Goal: Navigation & Orientation: Find specific page/section

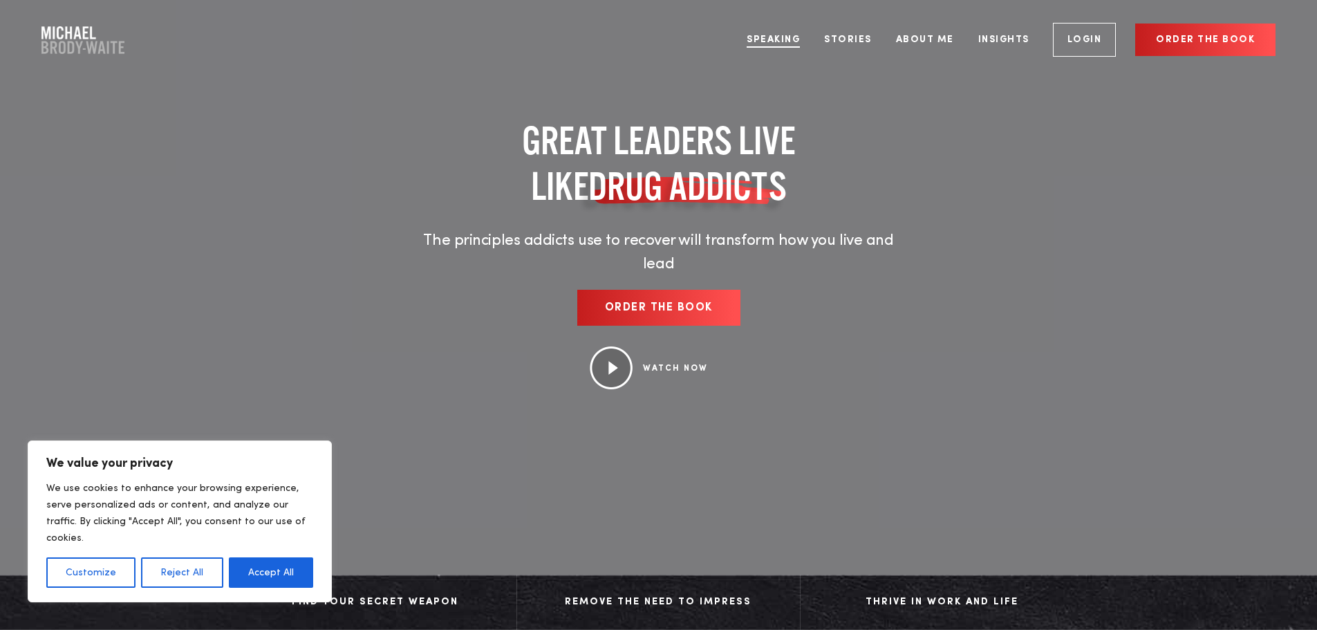
click at [769, 37] on link "Speaking" at bounding box center [773, 40] width 74 height 52
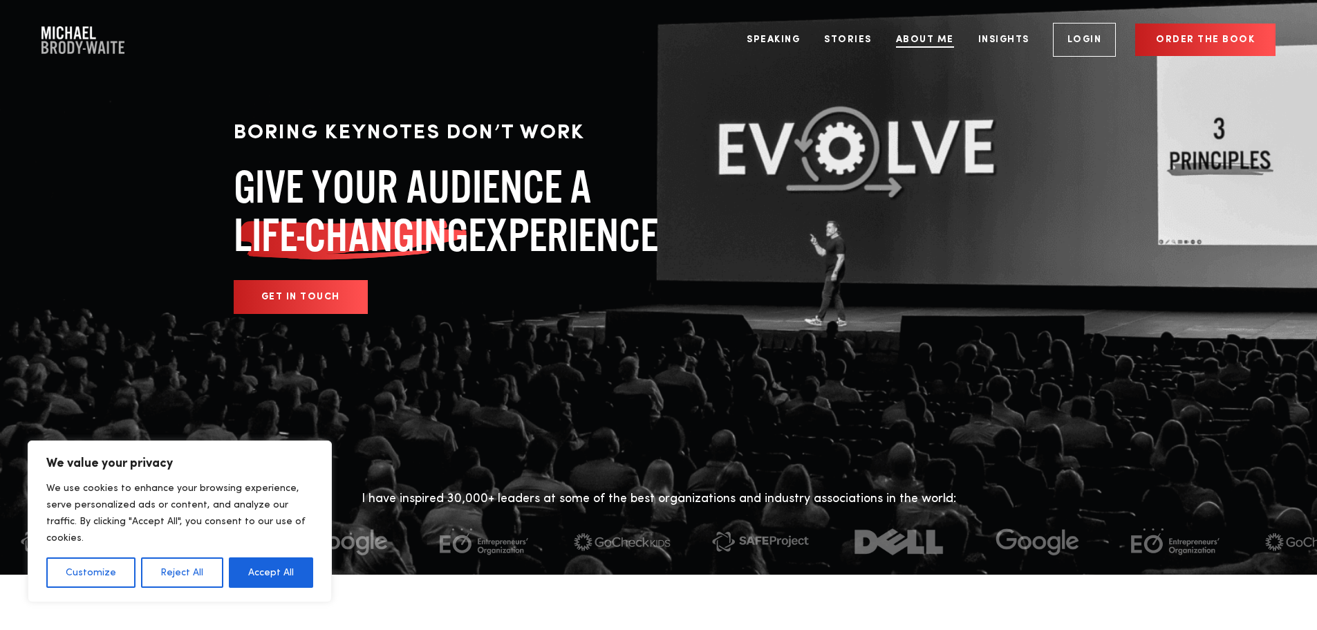
click at [921, 45] on link "About Me" at bounding box center [924, 40] width 79 height 52
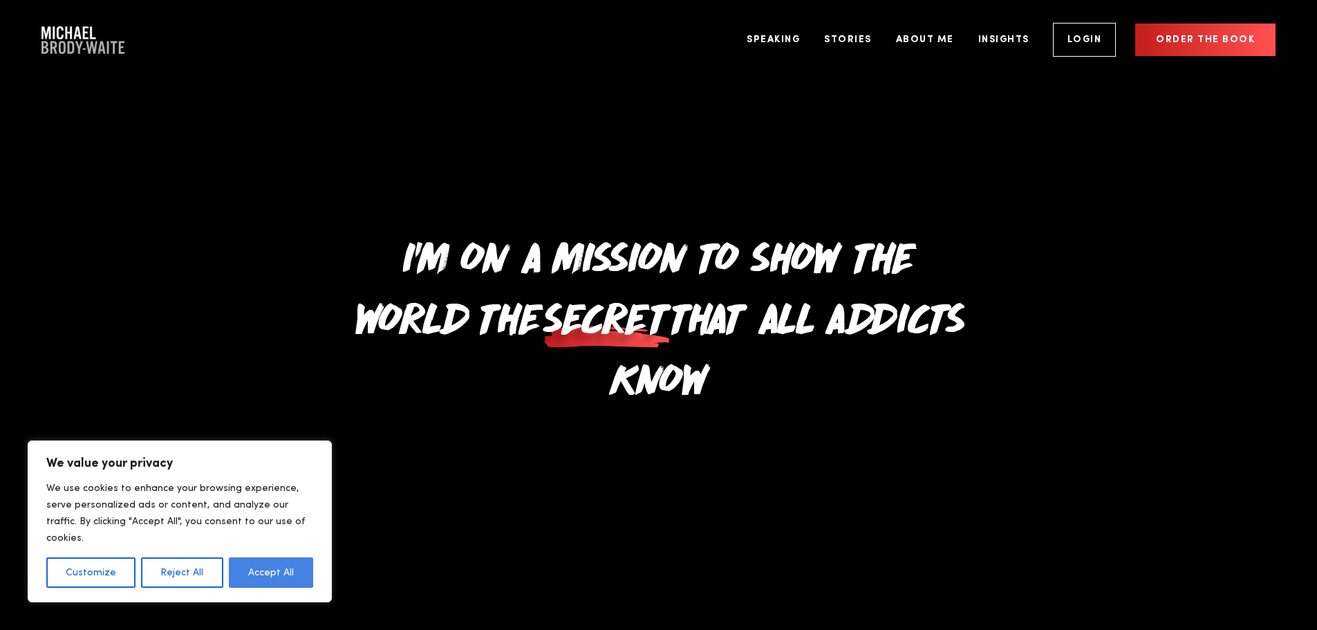
click at [291, 572] on button "Accept All" at bounding box center [271, 572] width 84 height 30
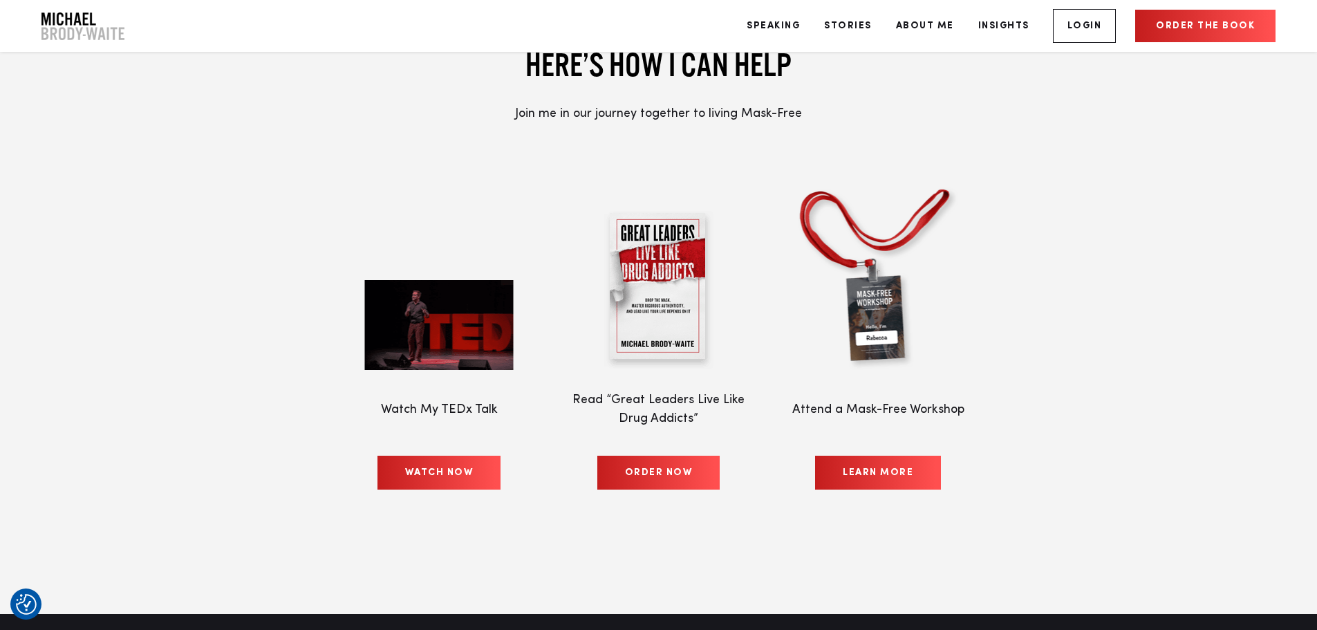
scroll to position [6428, 0]
